Goal: Information Seeking & Learning: Understand process/instructions

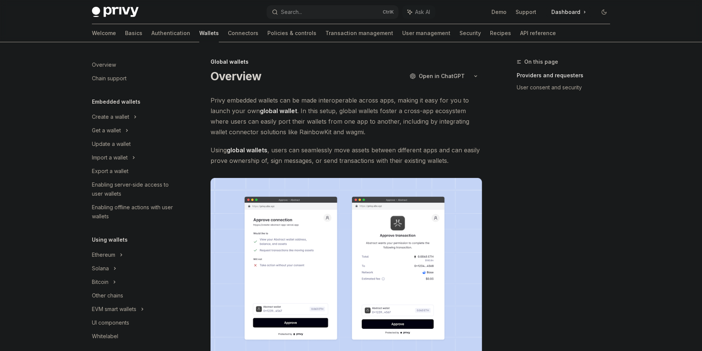
scroll to position [301, 0]
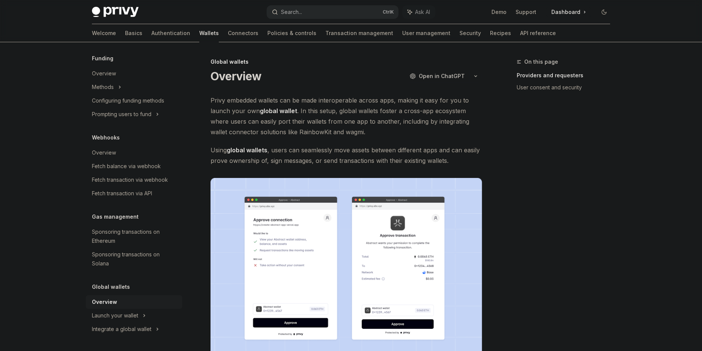
click at [320, 14] on button "Search... Ctrl K" at bounding box center [333, 12] width 132 height 14
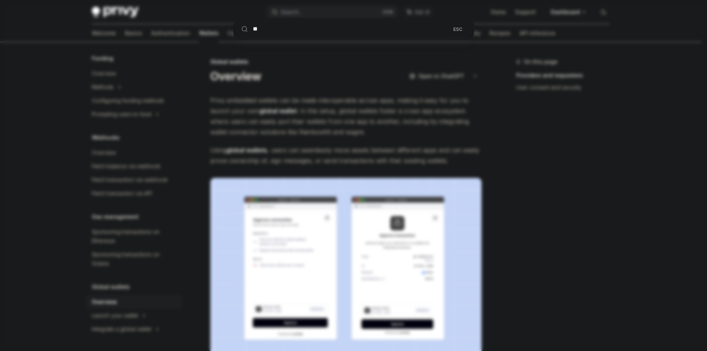
type input "***"
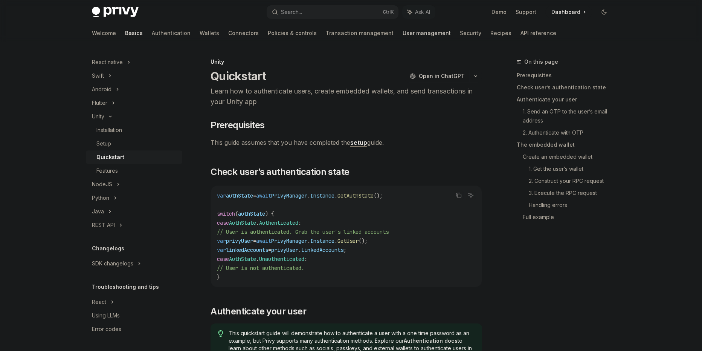
type textarea "*"
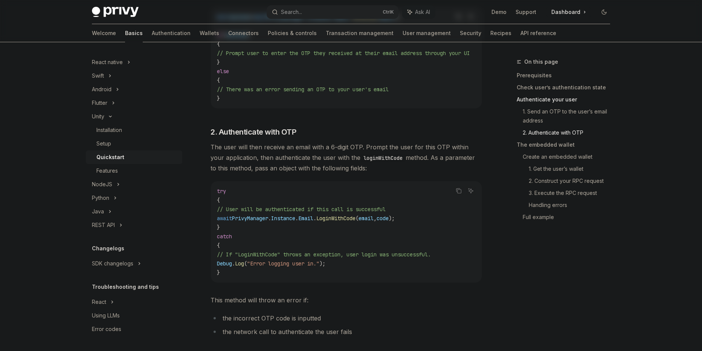
scroll to position [435, 0]
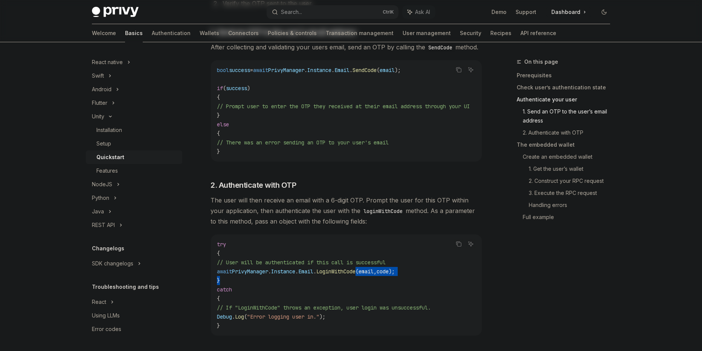
drag, startPoint x: 378, startPoint y: 275, endPoint x: 303, endPoint y: 279, distance: 75.0
click at [303, 279] on code "try { // User will be authenticated if this call is successful await PrivyManag…" at bounding box center [346, 284] width 259 height 90
click at [342, 286] on code "try { // User will be authenticated if this call is successful await PrivyManag…" at bounding box center [346, 284] width 259 height 90
drag, startPoint x: 416, startPoint y: 273, endPoint x: 408, endPoint y: 273, distance: 7.5
click at [395, 273] on span "await PrivyManager . Instance . Email . LoginWithCode ( email , code );" at bounding box center [306, 271] width 178 height 7
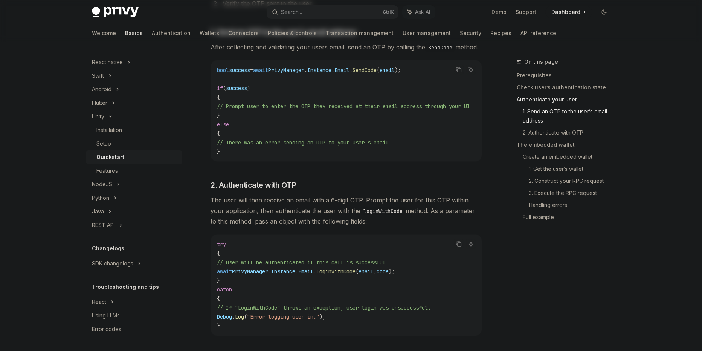
click at [424, 275] on code "try { // User will be authenticated if this call is successful await PrivyManag…" at bounding box center [346, 284] width 259 height 90
drag, startPoint x: 425, startPoint y: 275, endPoint x: 231, endPoint y: 274, distance: 193.9
click at [231, 274] on code "try { // User will be authenticated if this call is successful await PrivyManag…" at bounding box center [346, 284] width 259 height 90
copy span "await PrivyManager . Instance . Email . LoginWithCode ( email , code );"
click at [380, 305] on code "try { // User will be authenticated if this call is successful await PrivyManag…" at bounding box center [346, 284] width 259 height 90
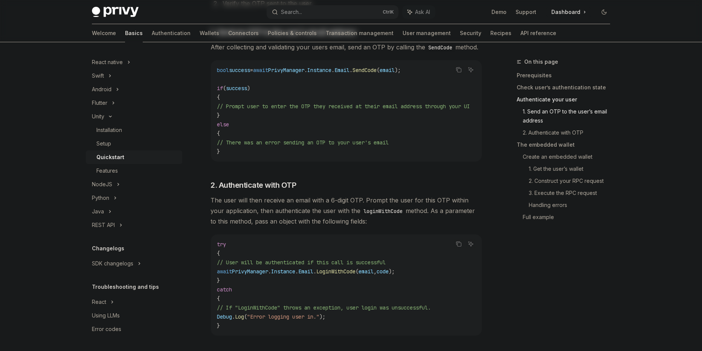
click at [373, 274] on span "email" at bounding box center [365, 271] width 15 height 7
copy code "await PrivyManager . Instance . Email . LoginWithCode ( email , code );"
